Goal: Task Accomplishment & Management: Complete application form

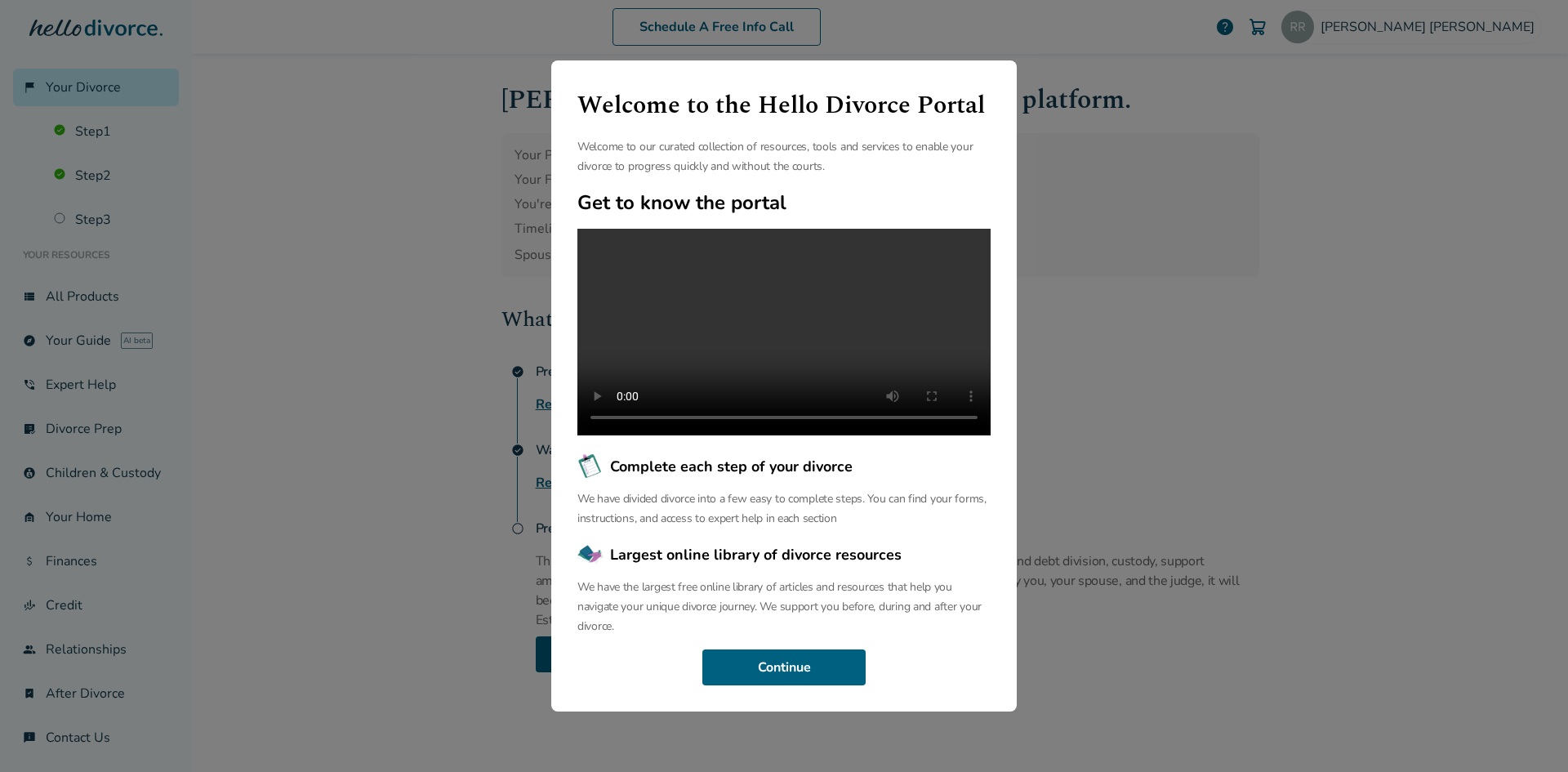
click at [1297, 229] on div "Welcome to the Hello Divorce Portal Welcome to our curated collection of resour…" at bounding box center [784, 386] width 1568 height 772
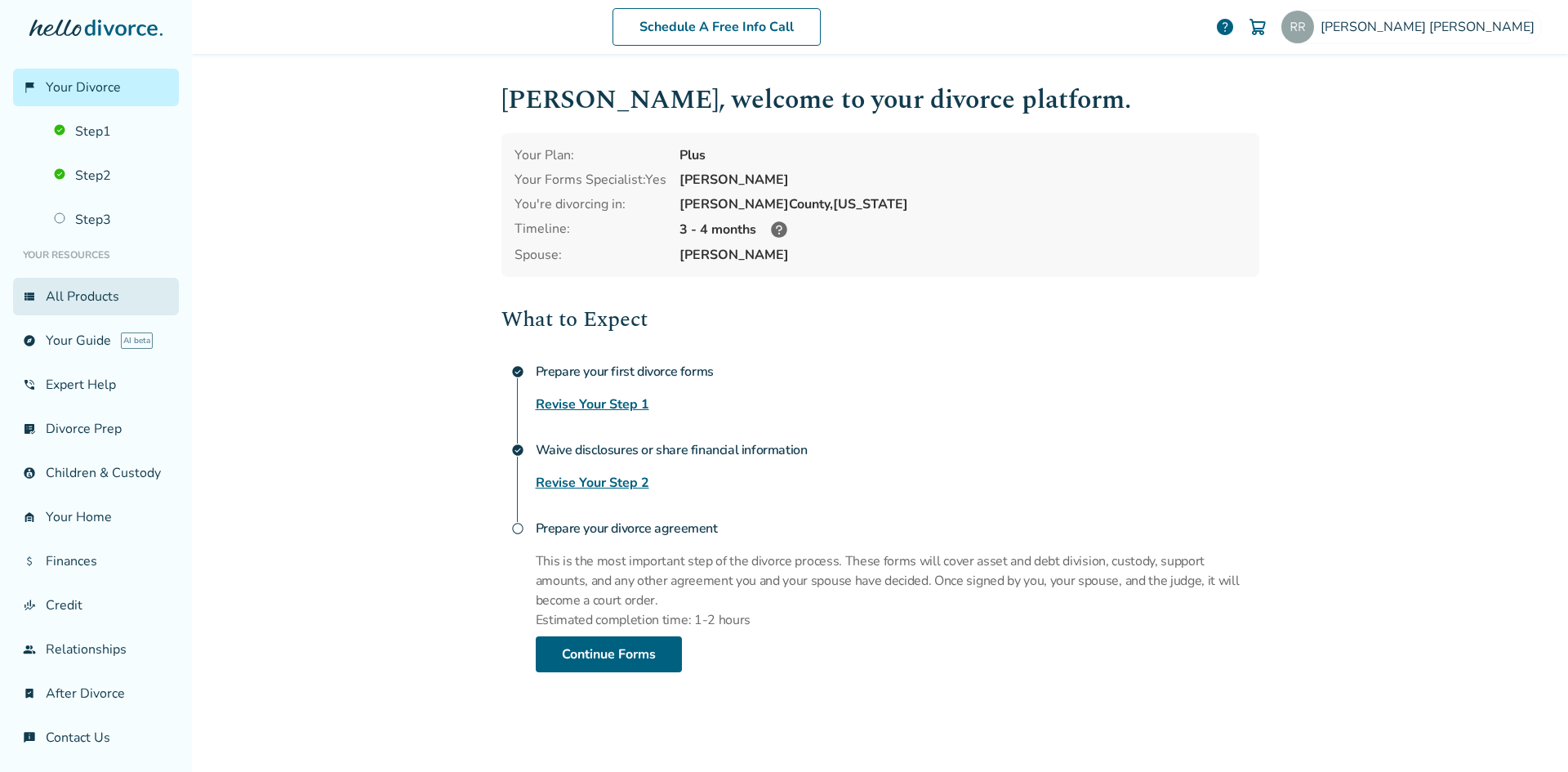
click at [98, 311] on link "view_list All Products" at bounding box center [96, 296] width 166 height 38
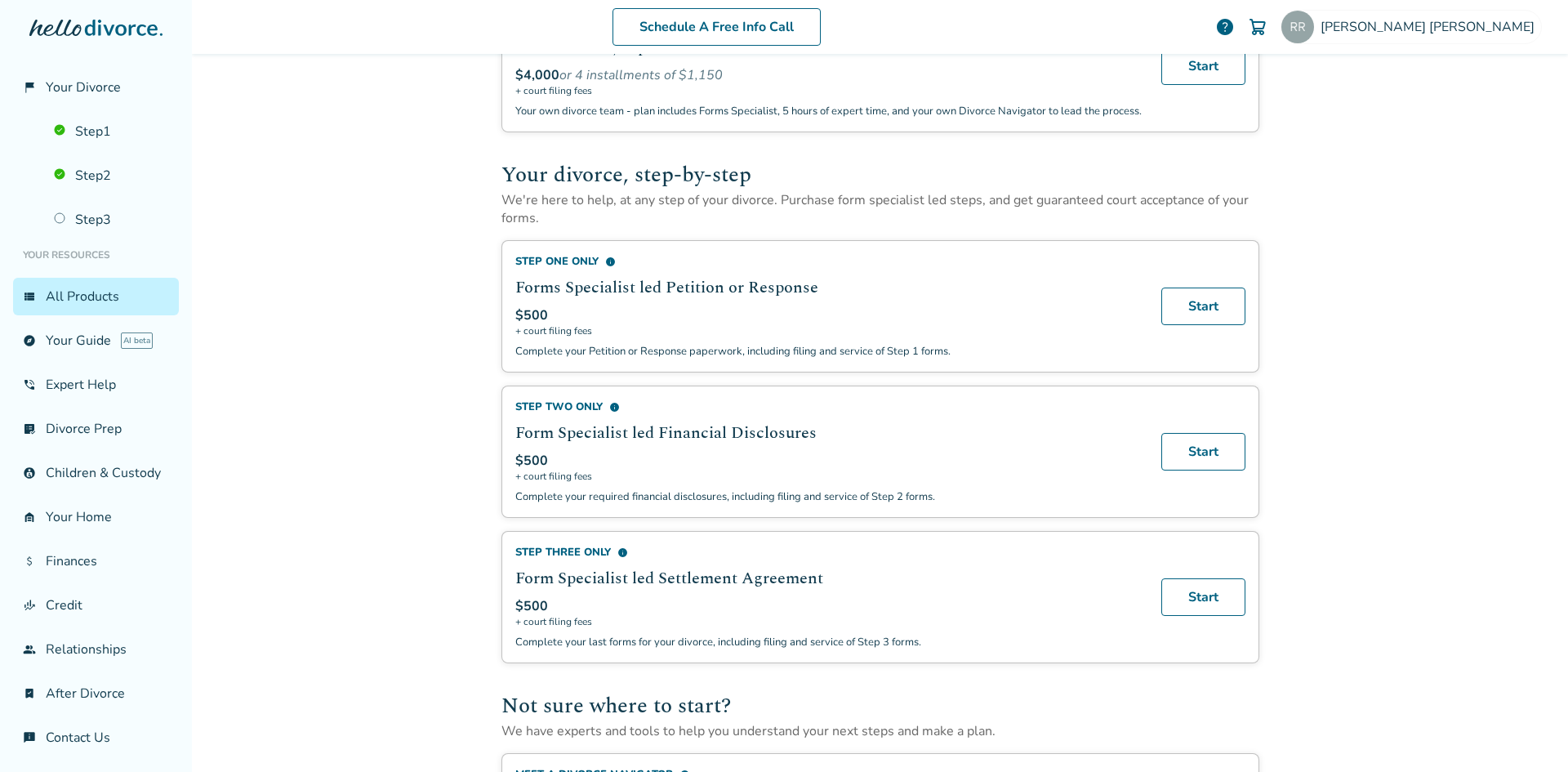
scroll to position [490, 0]
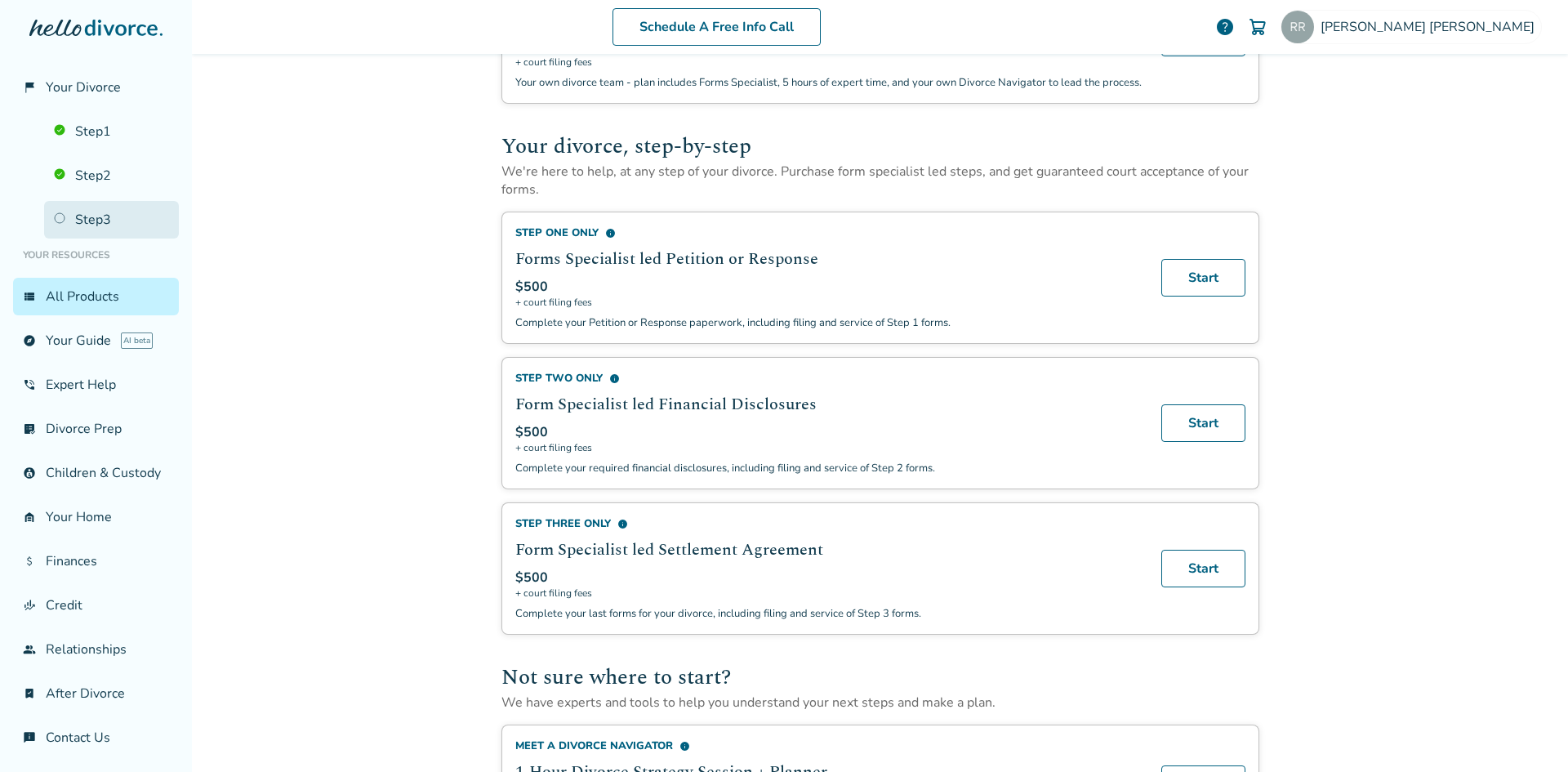
click at [95, 218] on link "Step 3" at bounding box center [111, 220] width 134 height 38
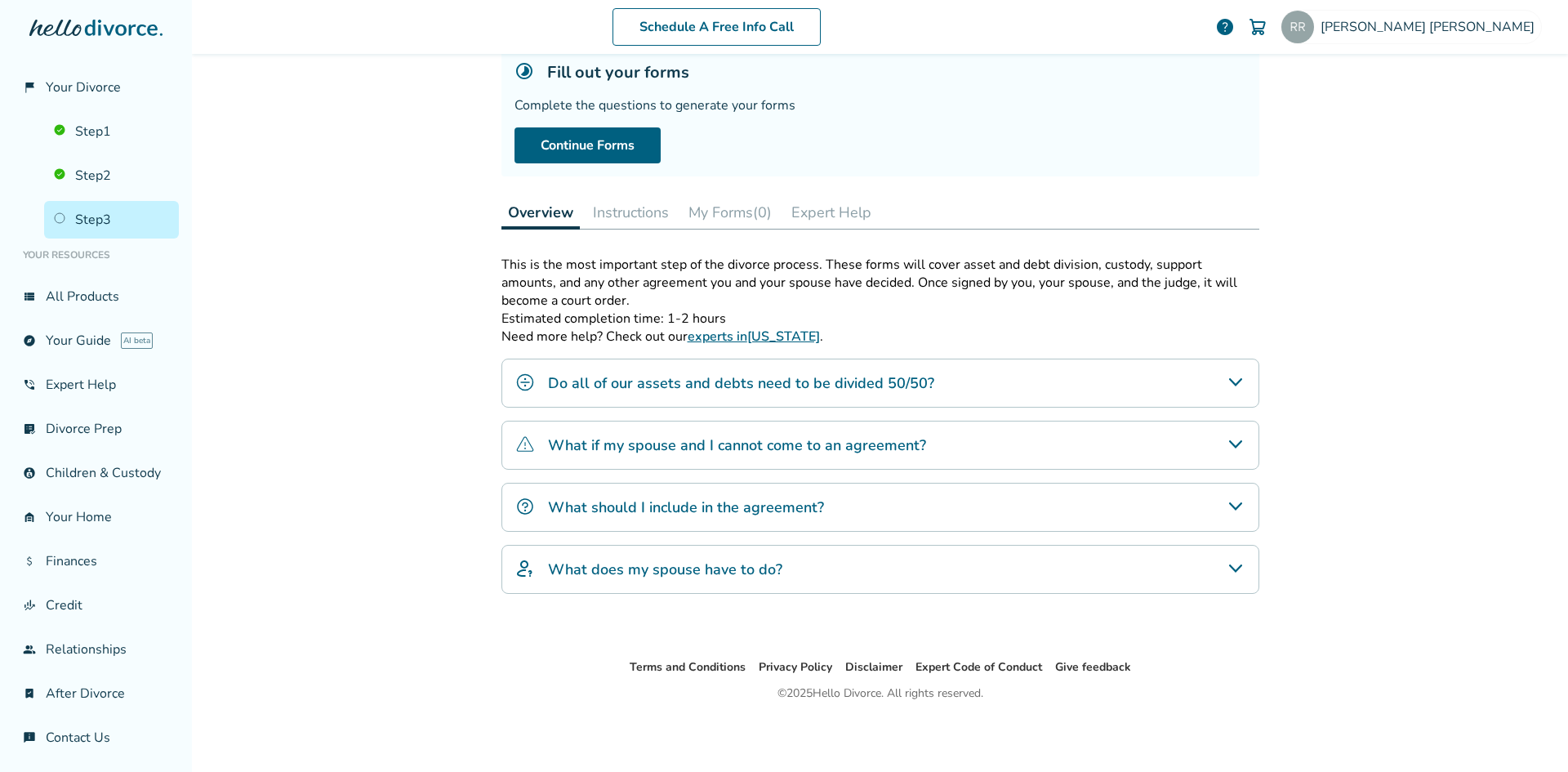
scroll to position [80, 0]
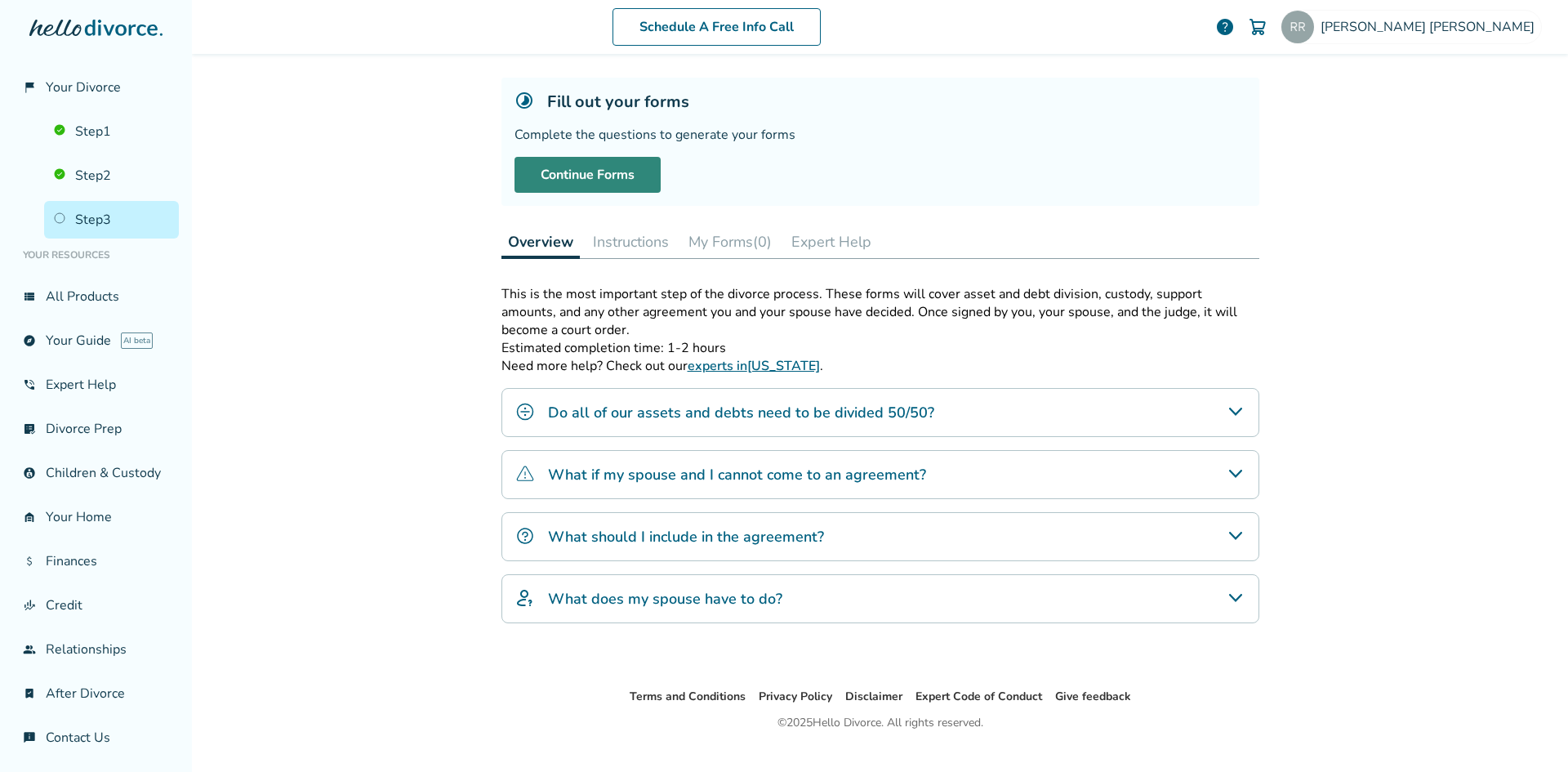
click at [527, 168] on link "Continue Forms" at bounding box center [587, 174] width 146 height 36
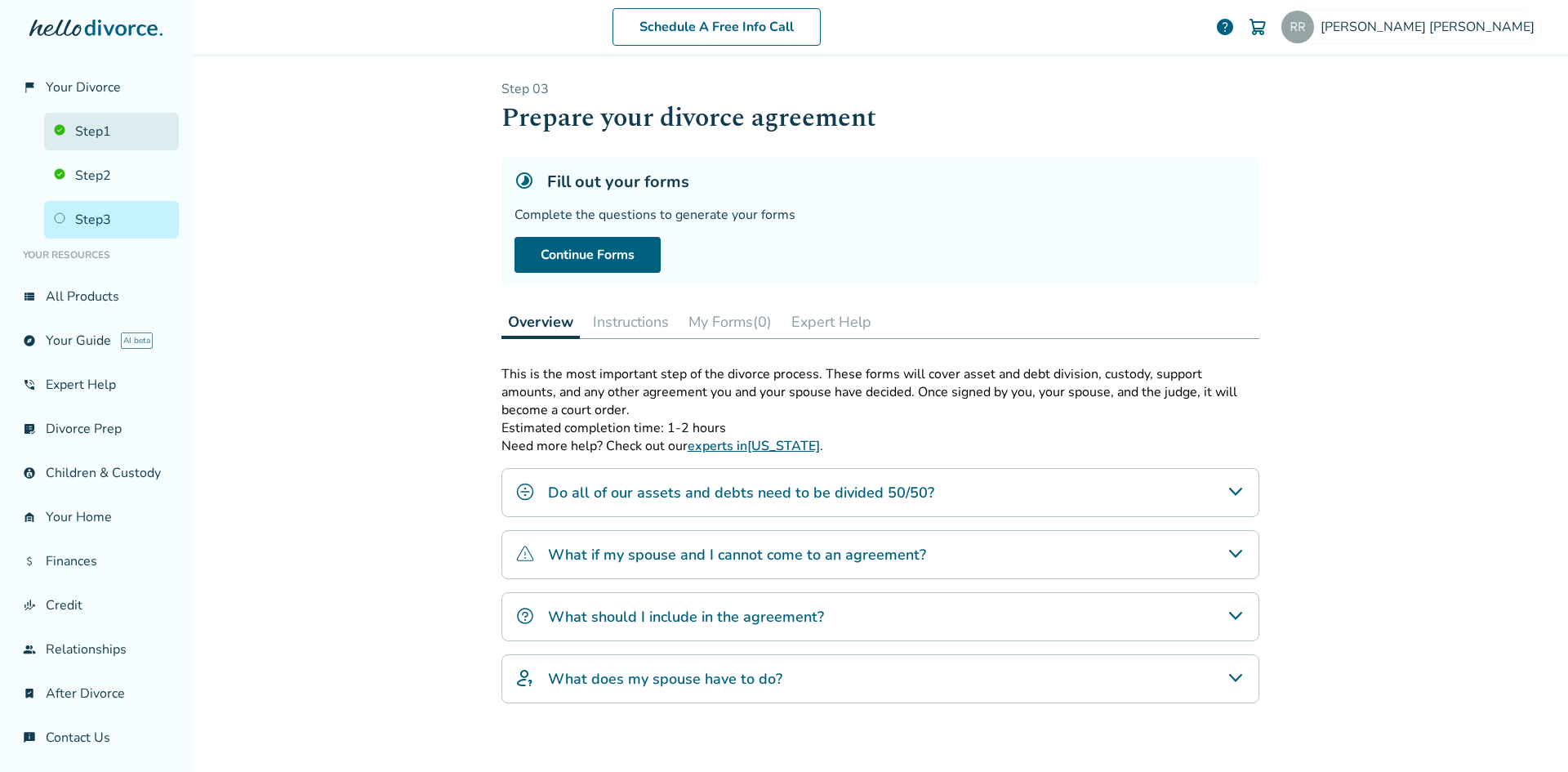
click at [122, 130] on link "Step 1" at bounding box center [111, 131] width 134 height 38
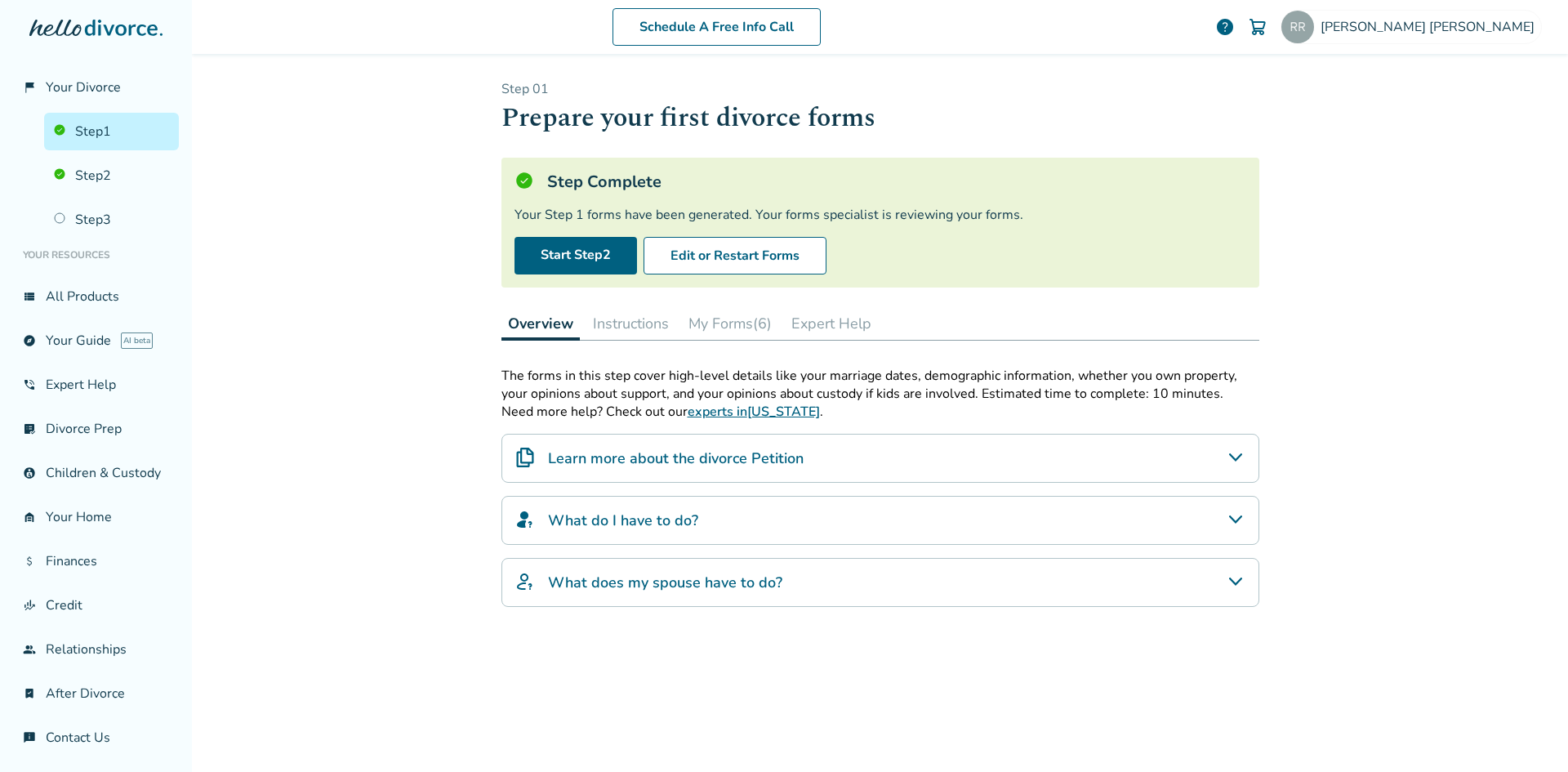
click at [695, 314] on button "My Forms (6)" at bounding box center [730, 323] width 97 height 33
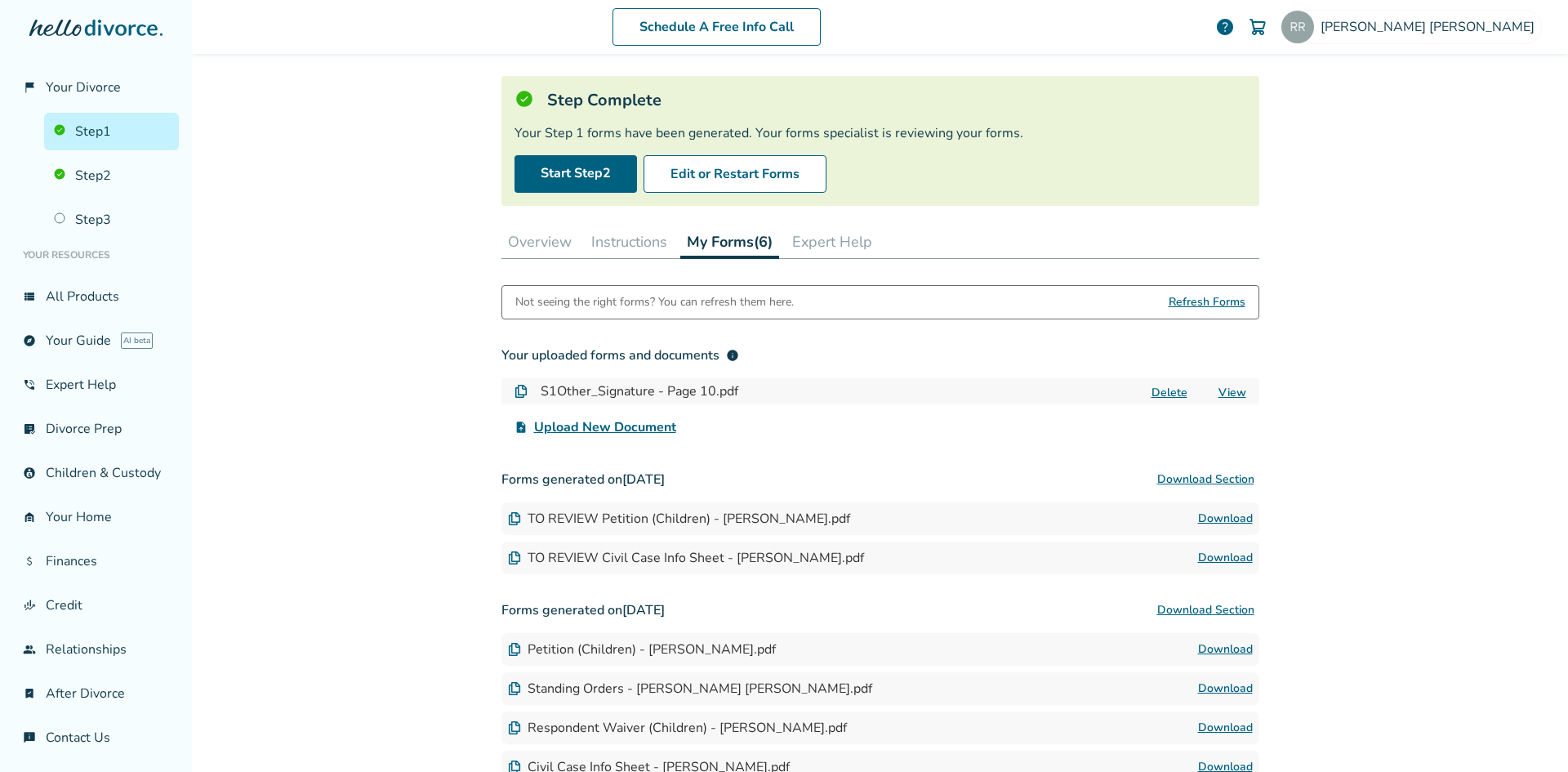
scroll to position [234, 0]
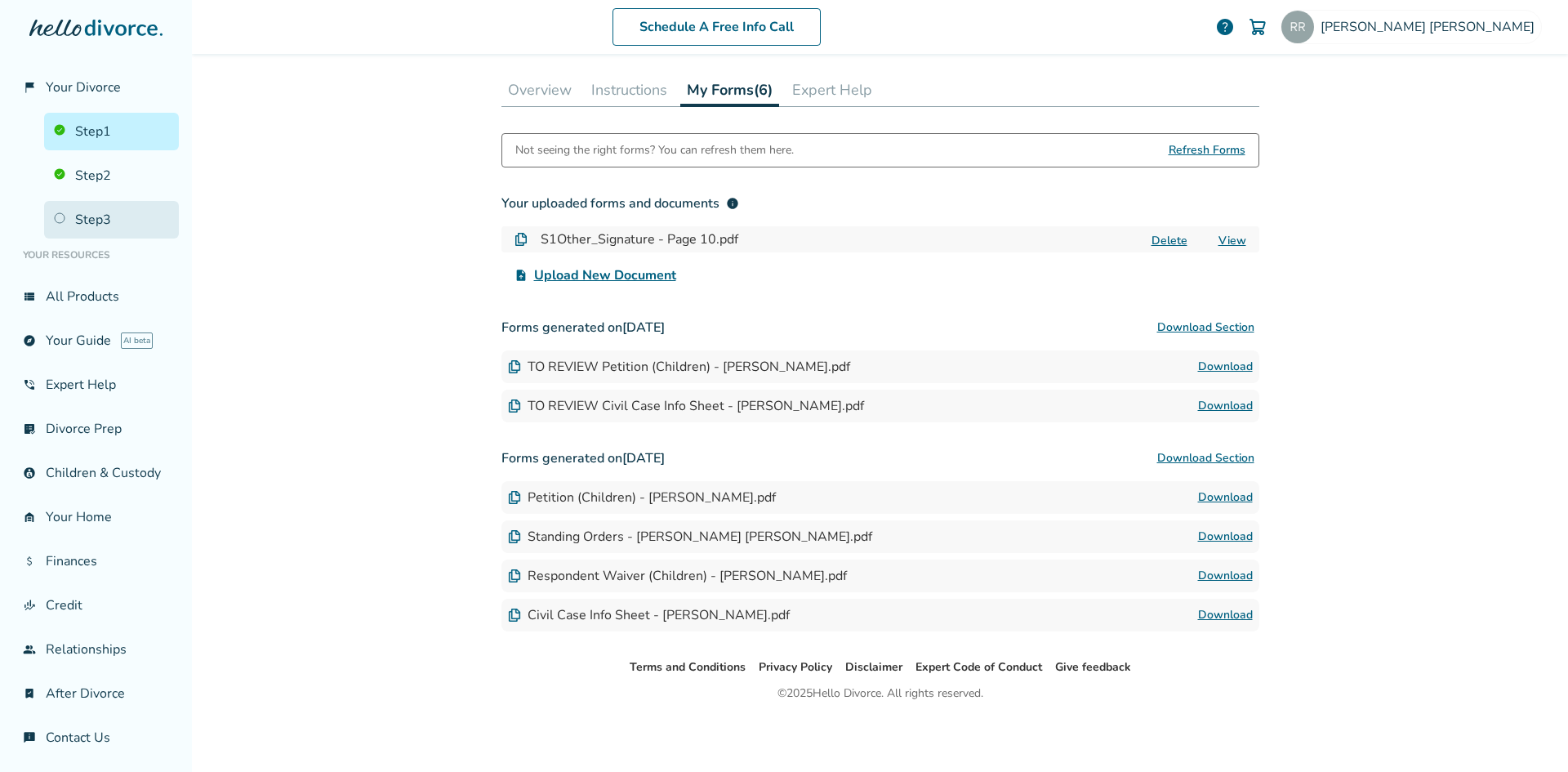
click at [89, 221] on link "Step 3" at bounding box center [111, 220] width 134 height 38
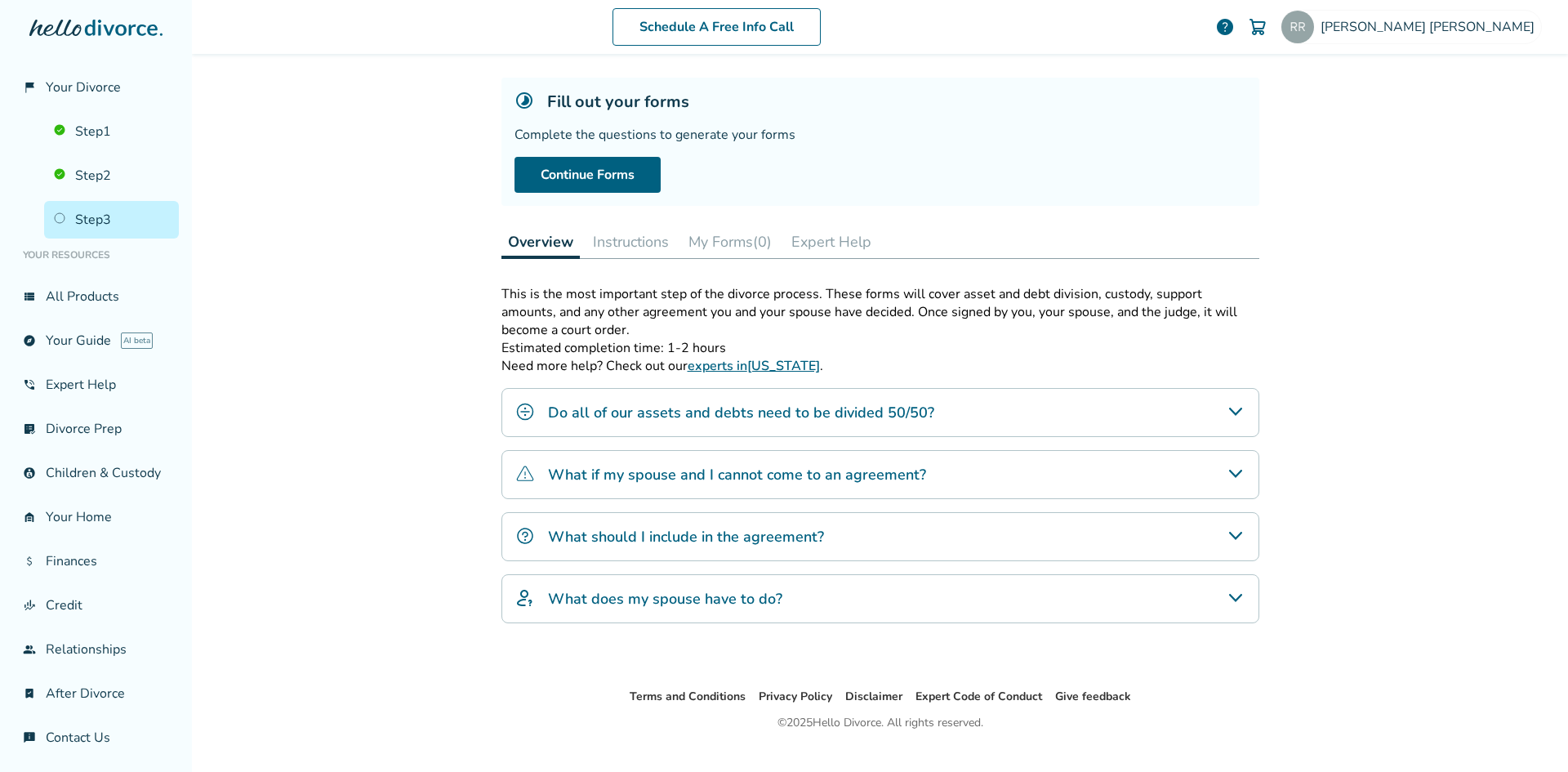
click at [627, 242] on button "Instructions" at bounding box center [630, 241] width 89 height 33
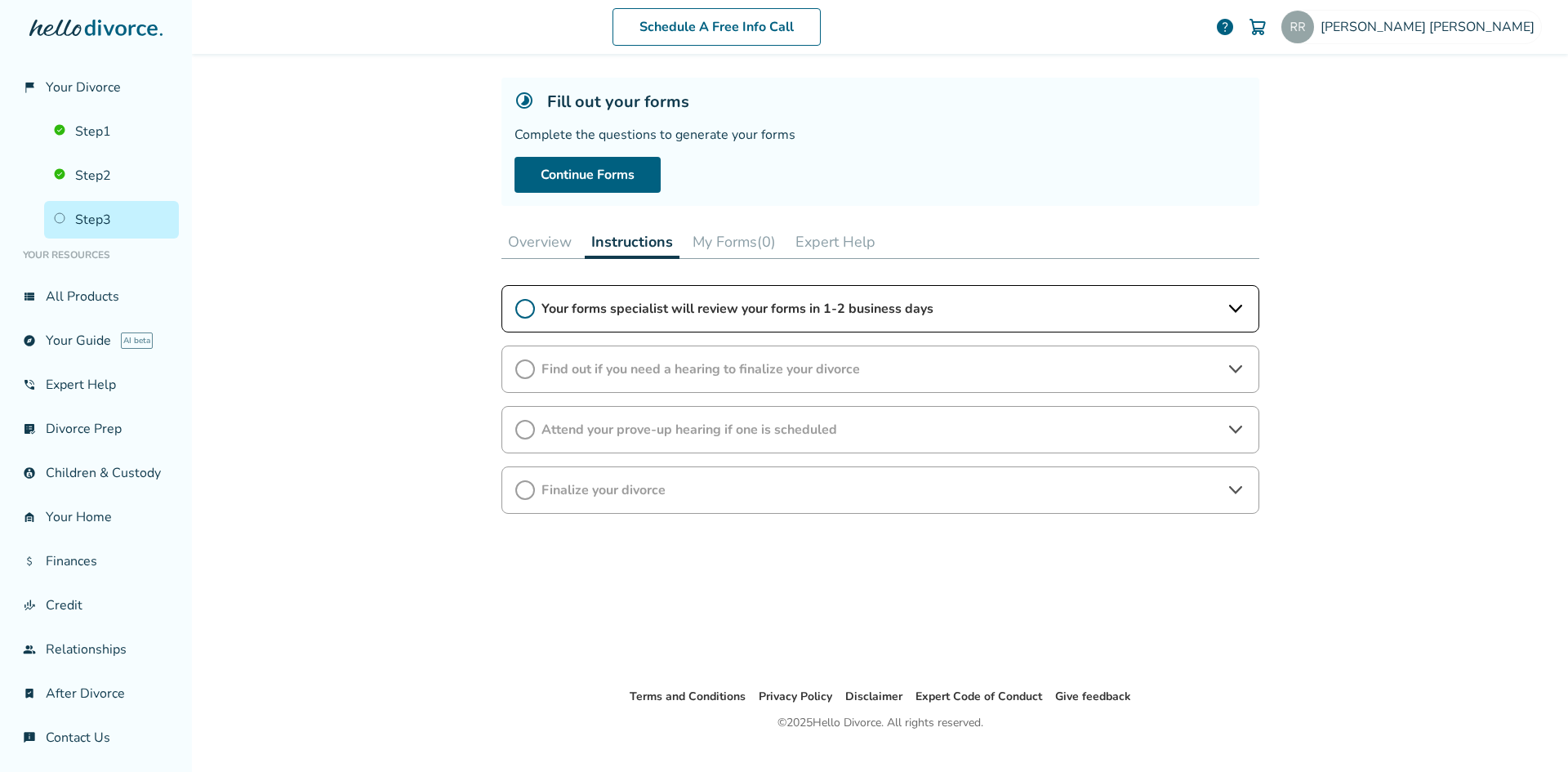
click at [534, 253] on button "Overview" at bounding box center [539, 241] width 76 height 33
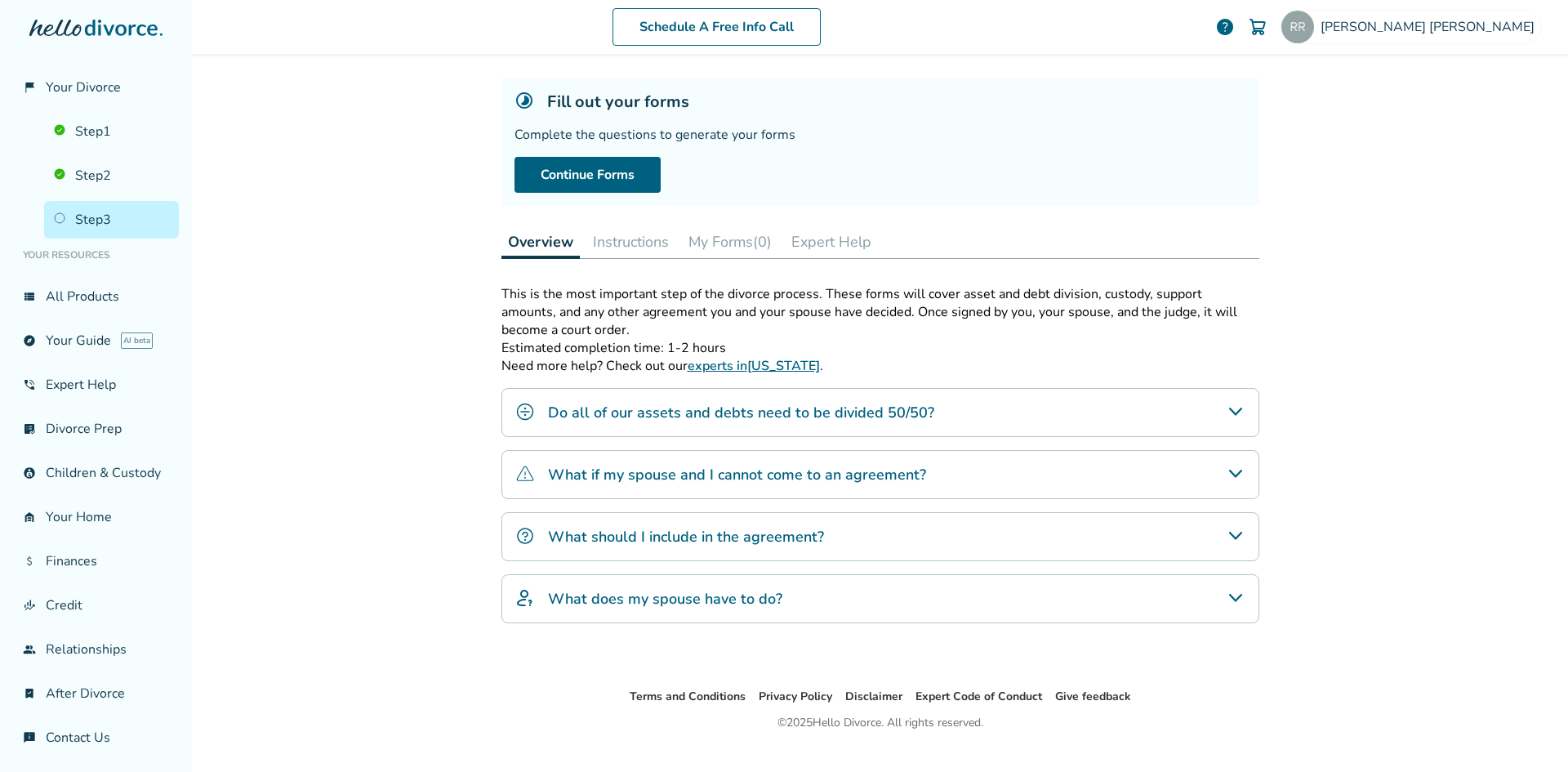
click at [839, 542] on div "What should I include in the agreement?" at bounding box center [880, 536] width 758 height 49
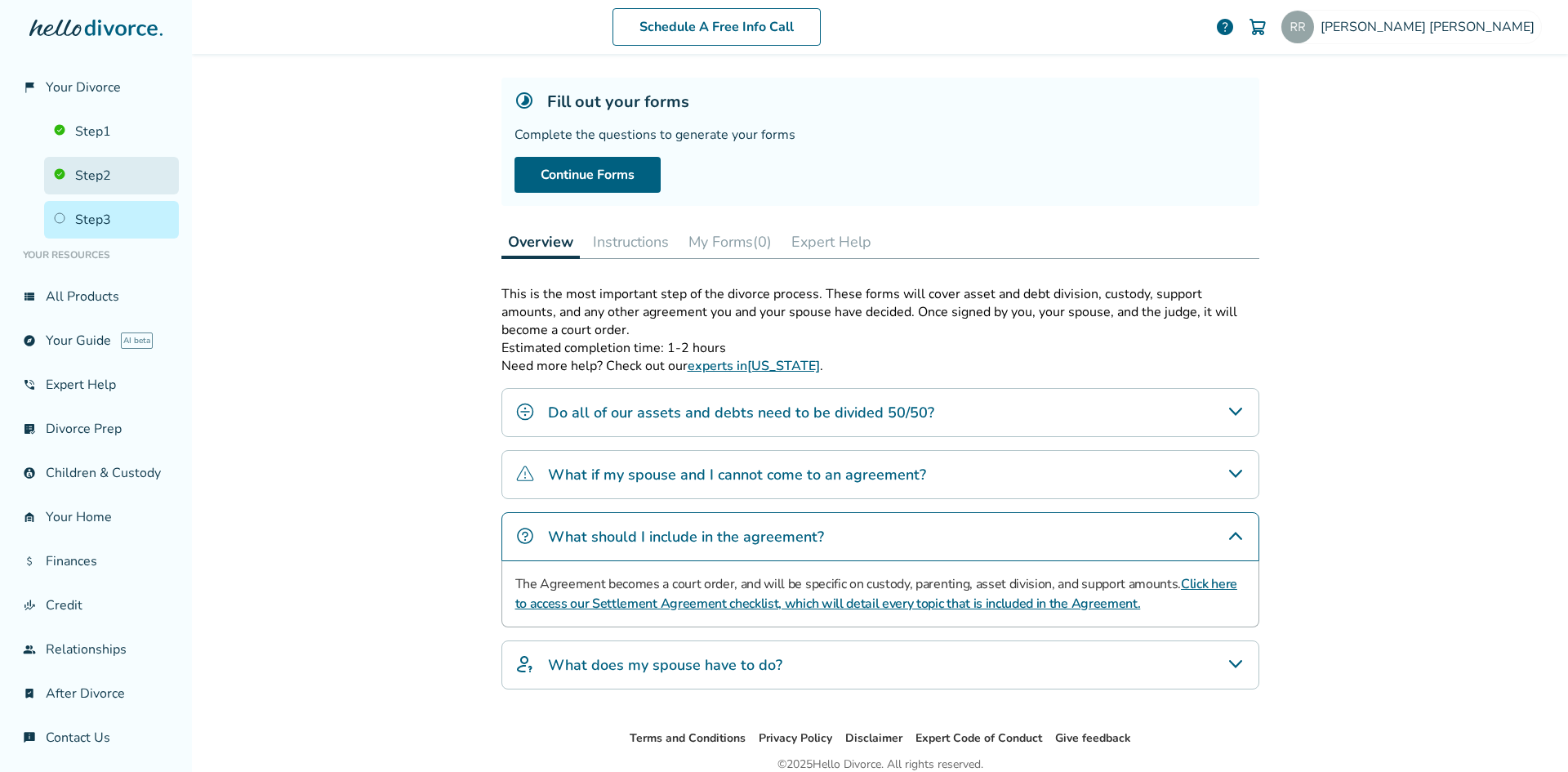
click at [109, 184] on link "Step 2" at bounding box center [111, 175] width 134 height 38
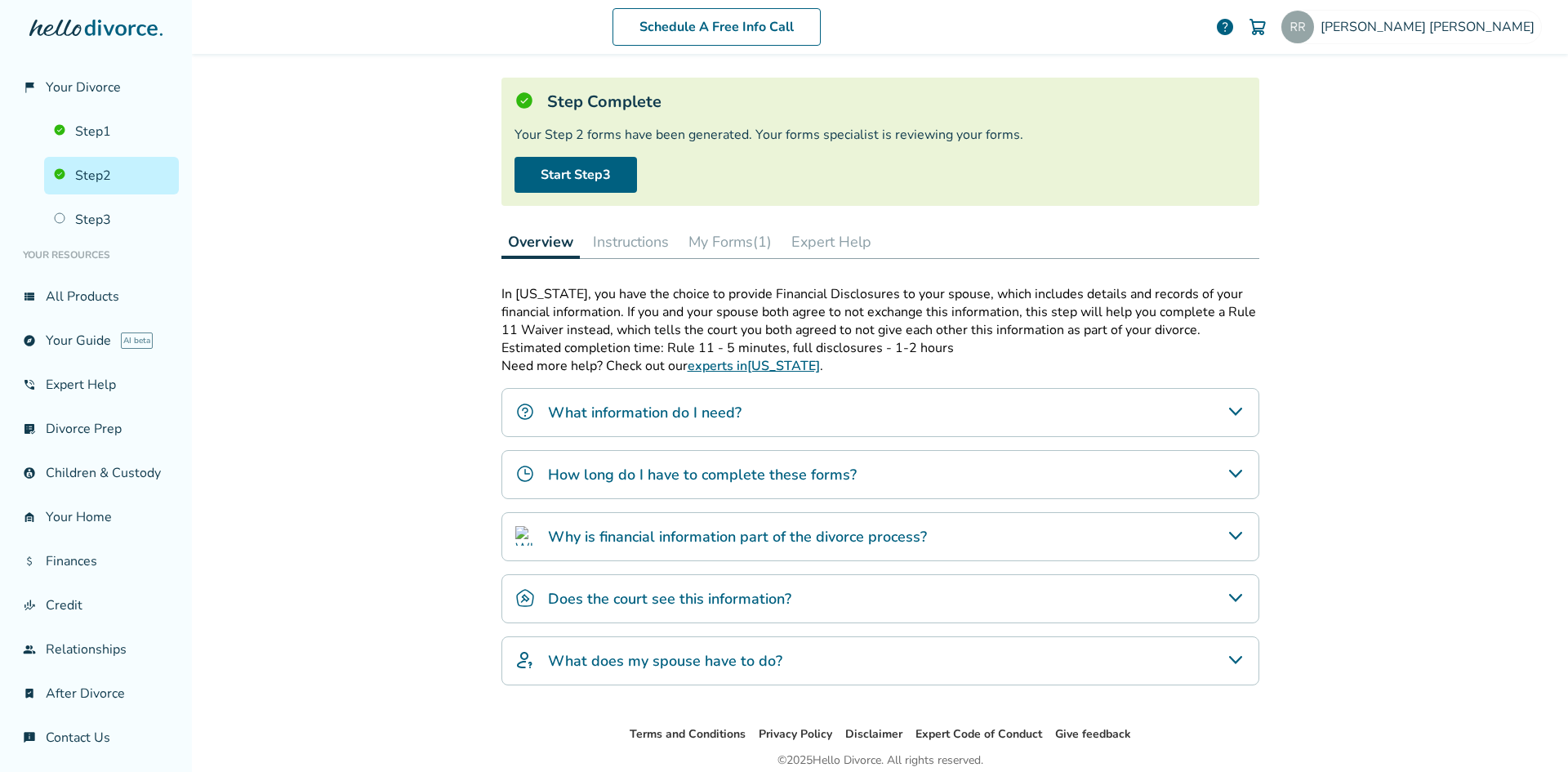
click at [744, 237] on button "My Forms (1)" at bounding box center [730, 241] width 97 height 33
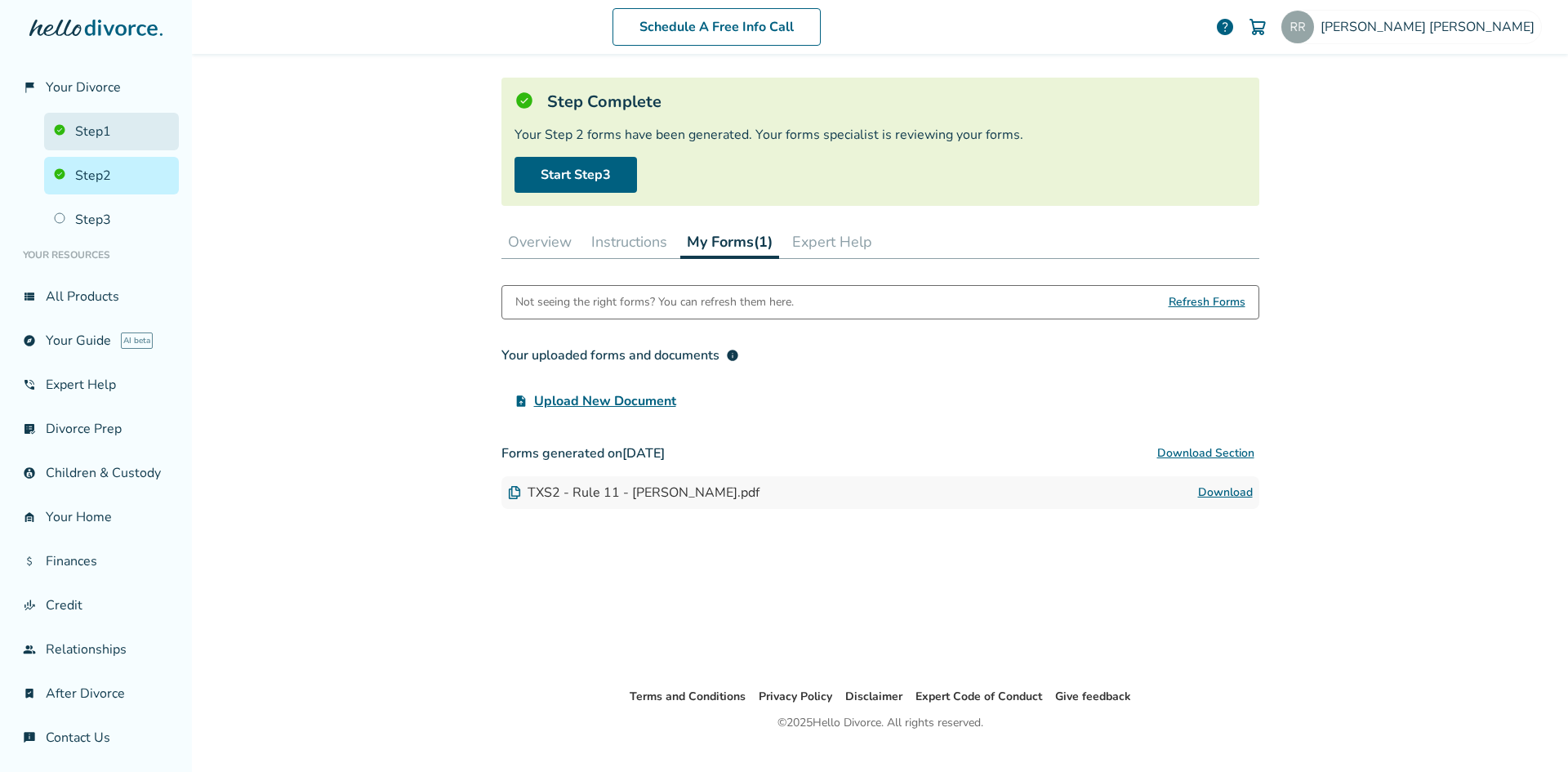
click at [134, 142] on link "Step 1" at bounding box center [111, 131] width 134 height 38
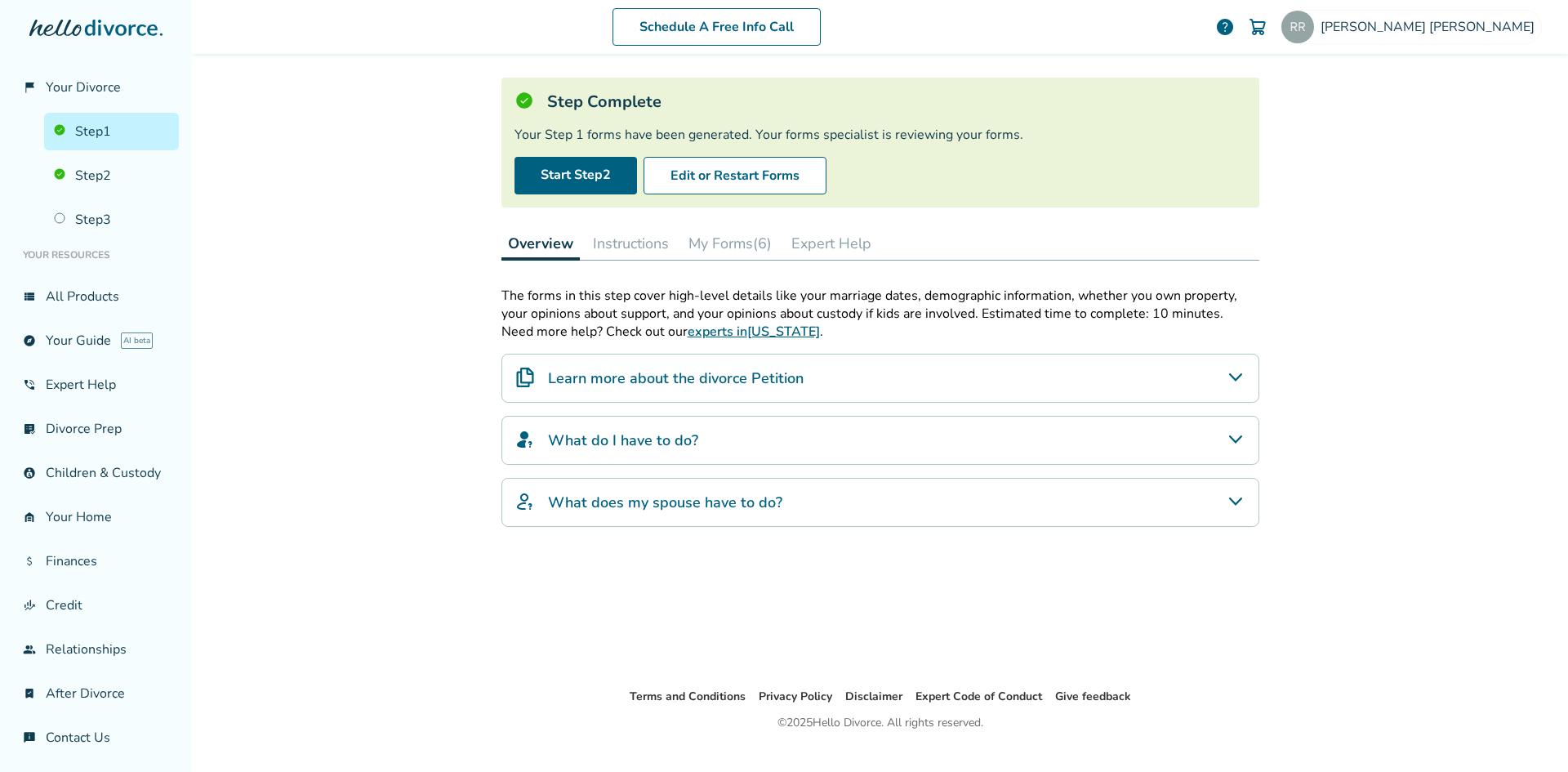
click at [699, 247] on button "My Forms (6)" at bounding box center [730, 243] width 97 height 33
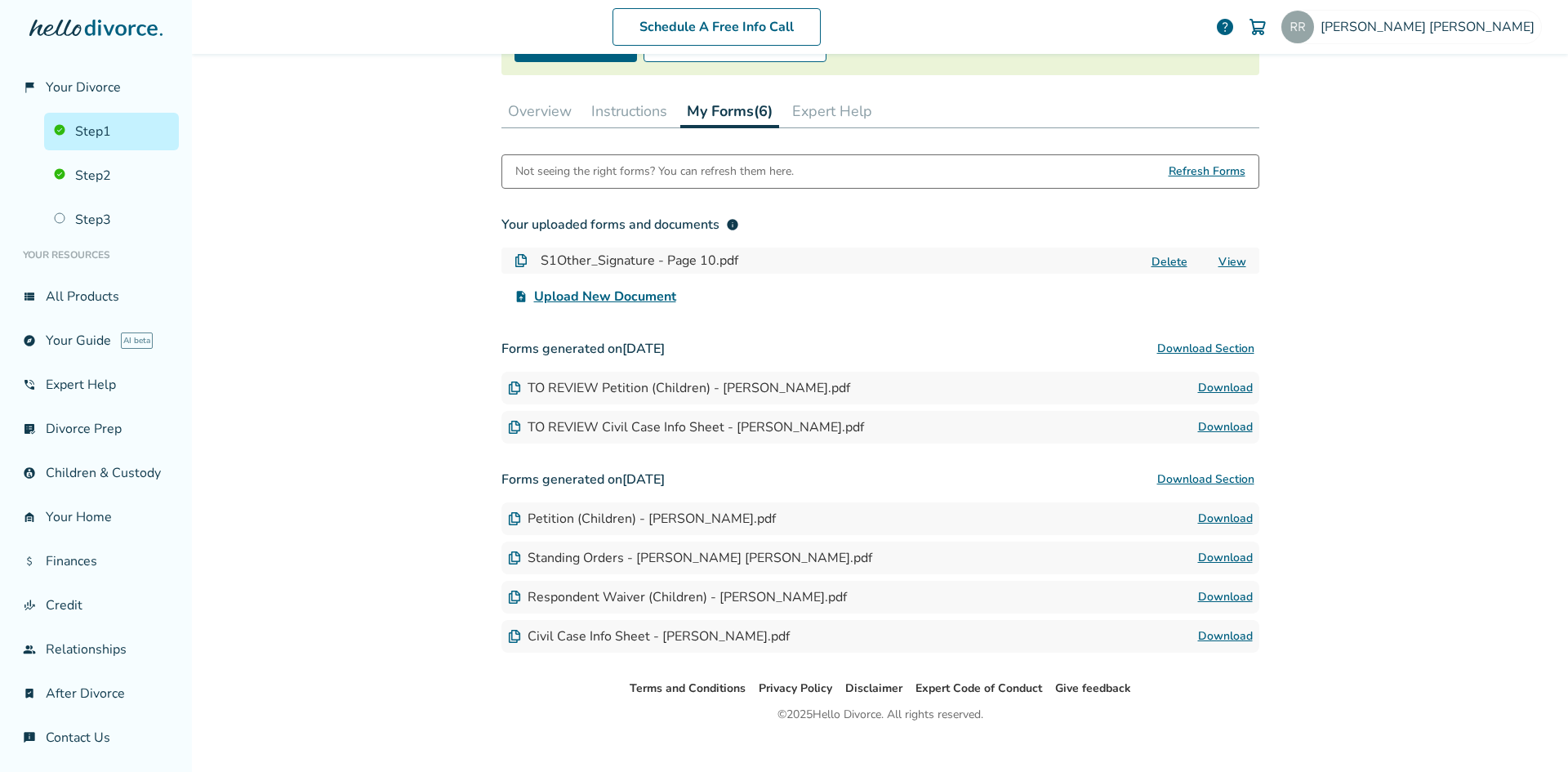
scroll to position [234, 0]
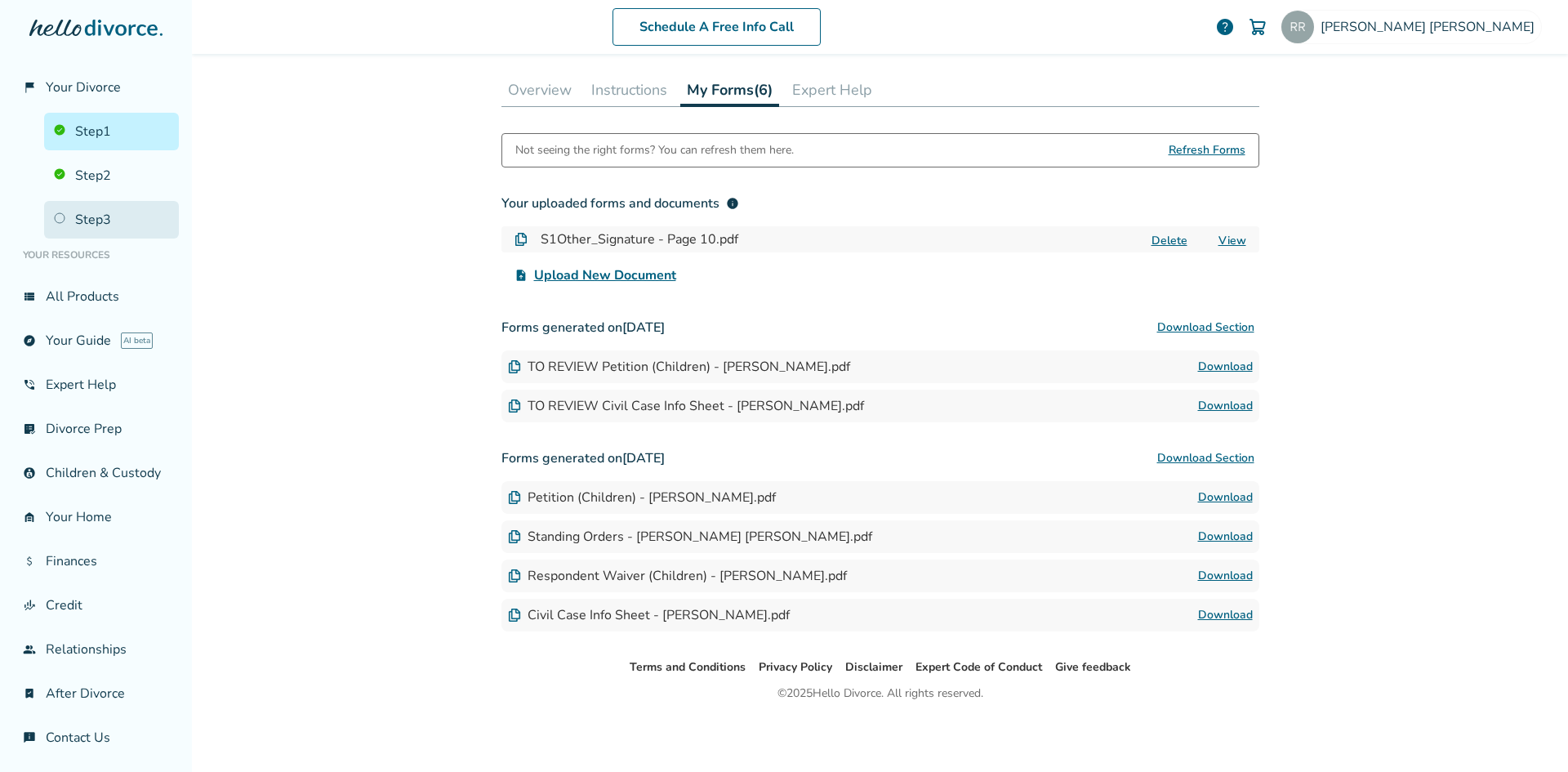
click at [92, 213] on link "Step 3" at bounding box center [111, 220] width 134 height 38
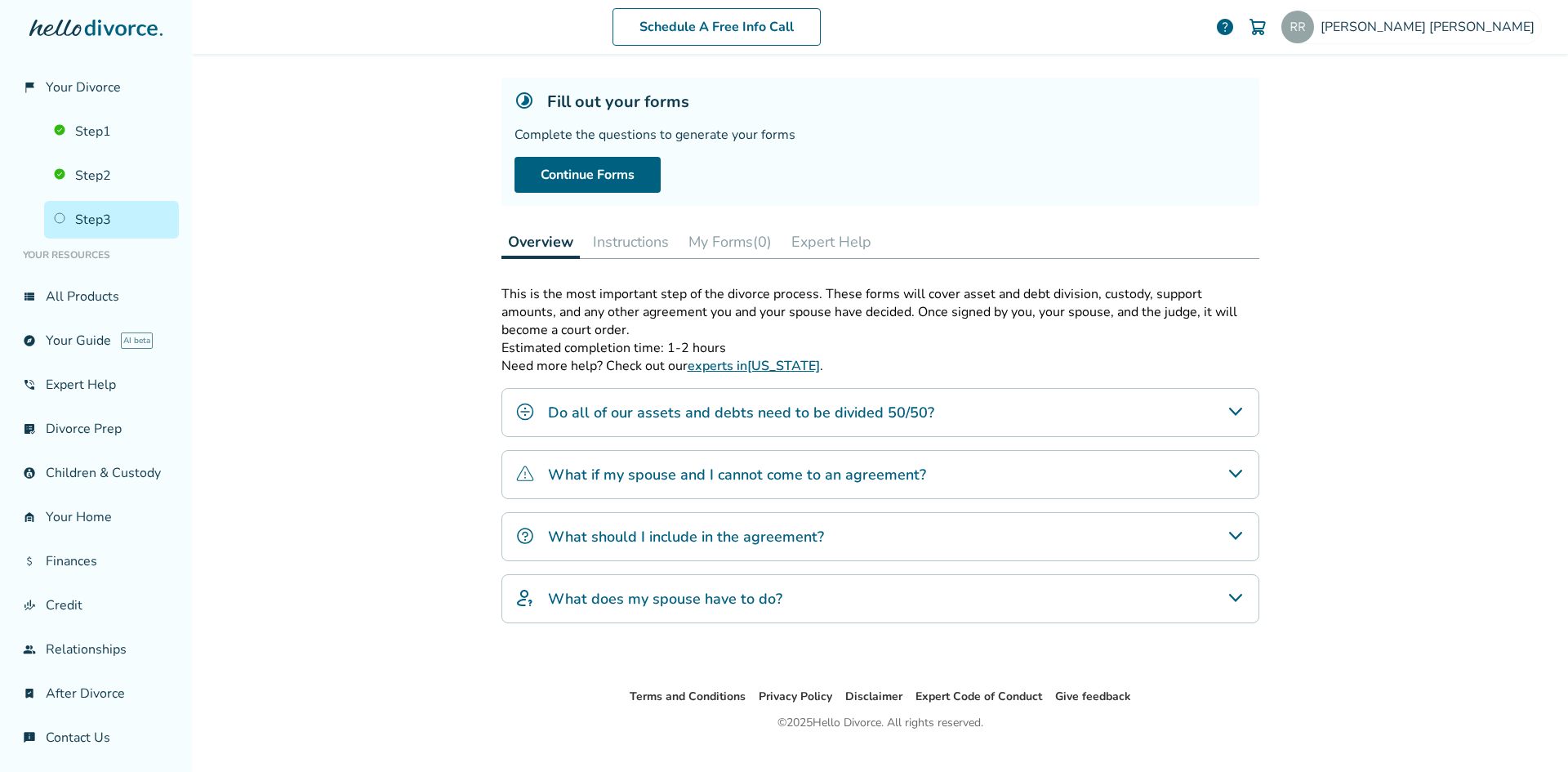
click at [643, 197] on div "Fill out your forms Complete the questions to generate your forms Continue Forms" at bounding box center [880, 142] width 758 height 128
click at [638, 189] on link "Continue Forms" at bounding box center [587, 174] width 146 height 36
